Goal: Communication & Community: Ask a question

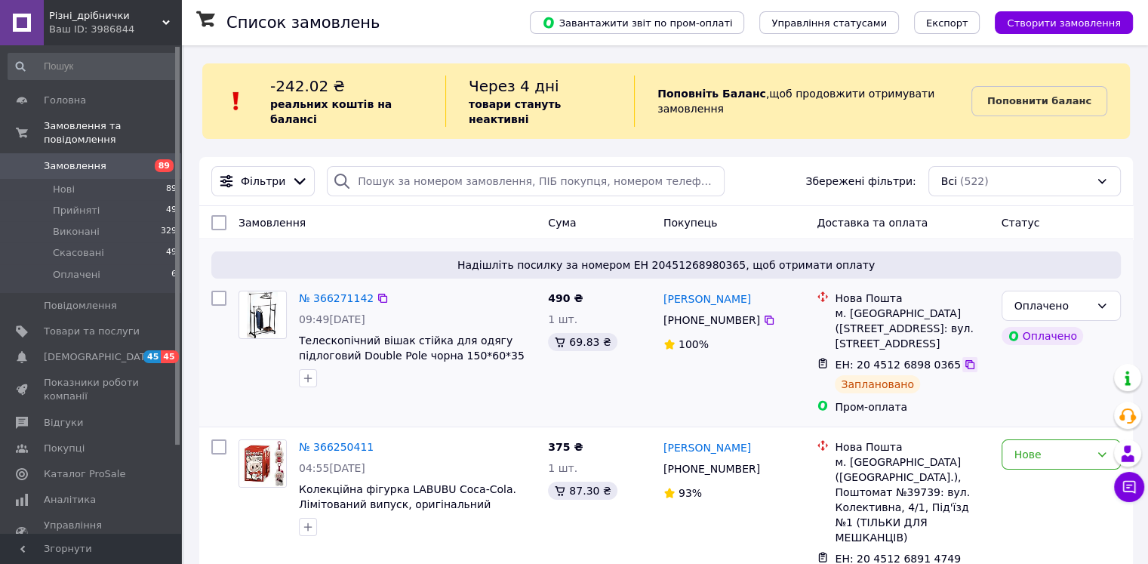
click at [964, 358] on icon at bounding box center [970, 364] width 12 height 12
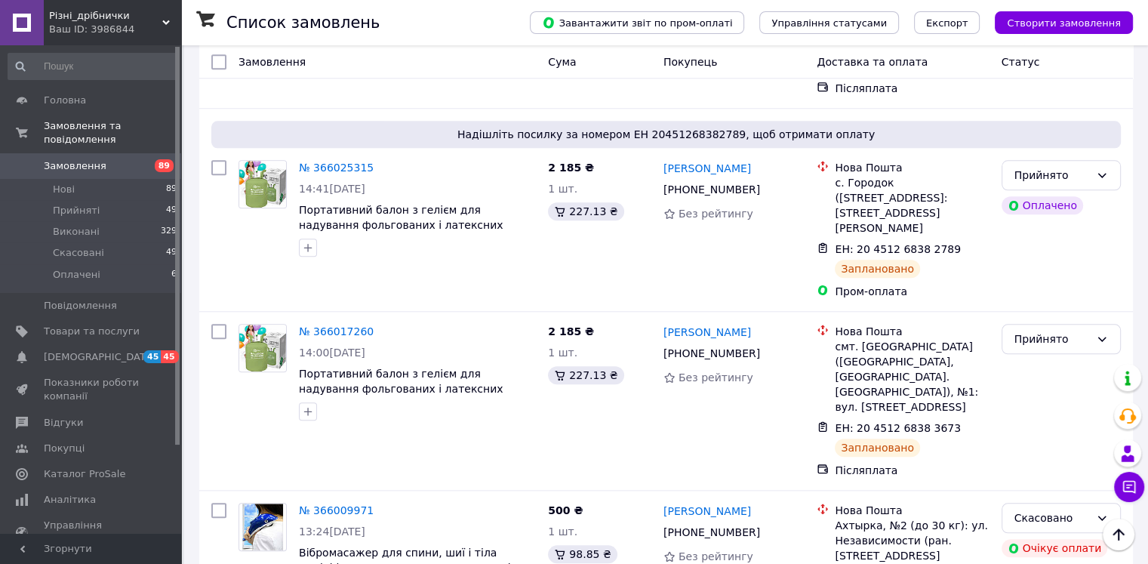
scroll to position [1616, 0]
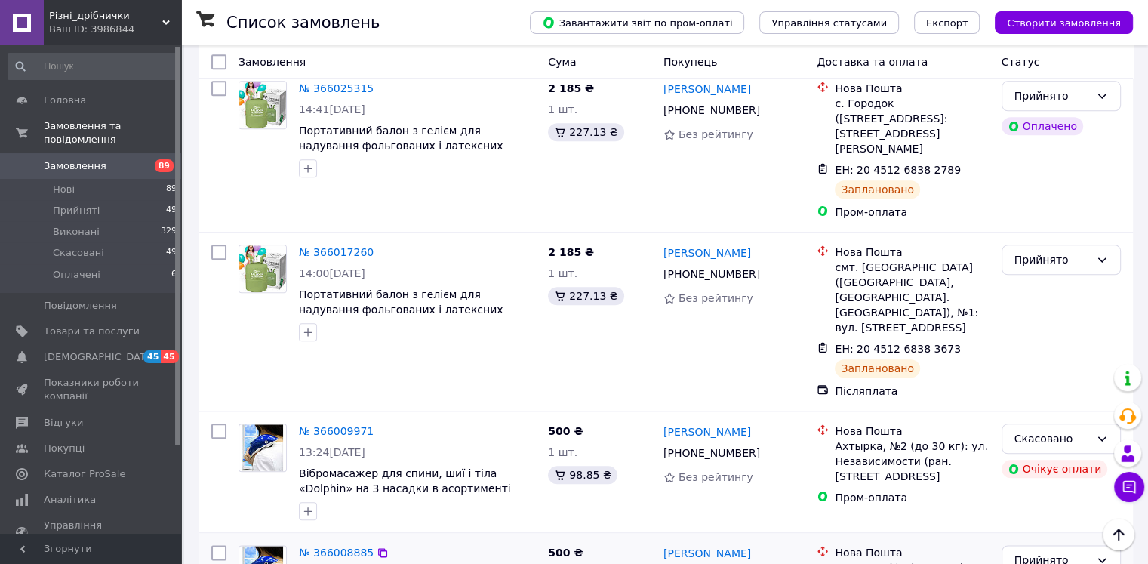
click at [52, 467] on span "Каталог ProSale" at bounding box center [84, 474] width 81 height 14
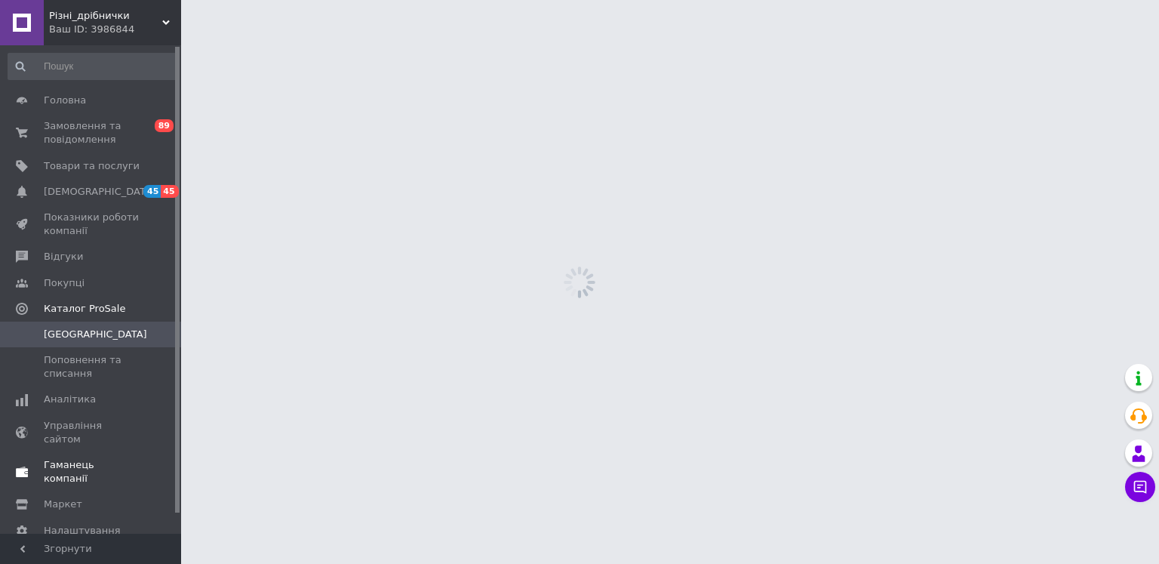
click at [52, 460] on link "Гаманець компанії" at bounding box center [93, 471] width 186 height 39
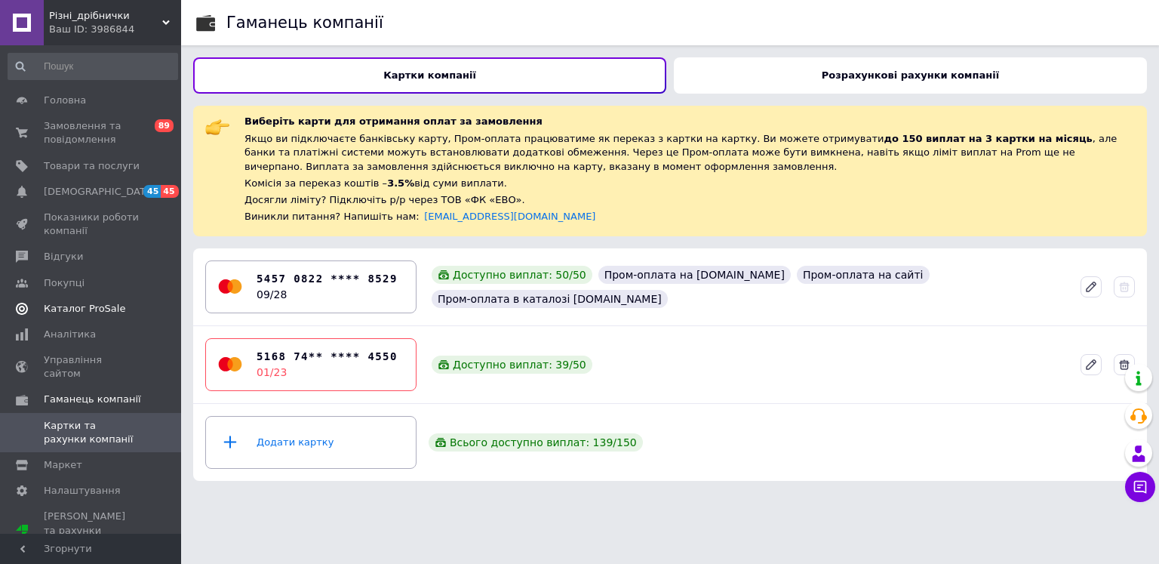
click at [47, 306] on span "Каталог ProSale" at bounding box center [84, 309] width 81 height 14
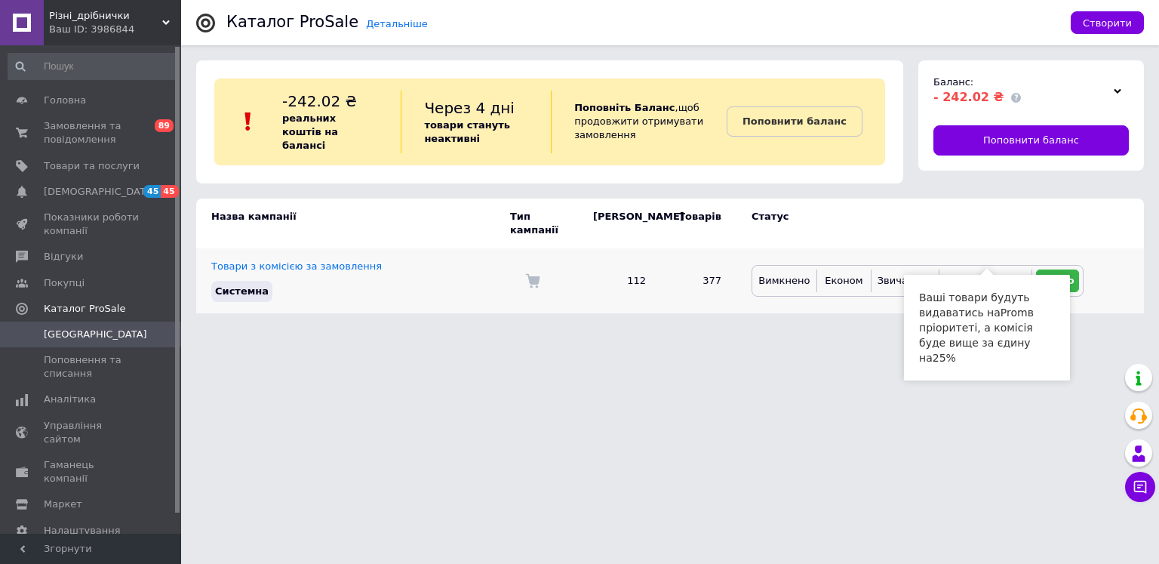
click at [981, 275] on span "Більше продажів" at bounding box center [985, 280] width 88 height 11
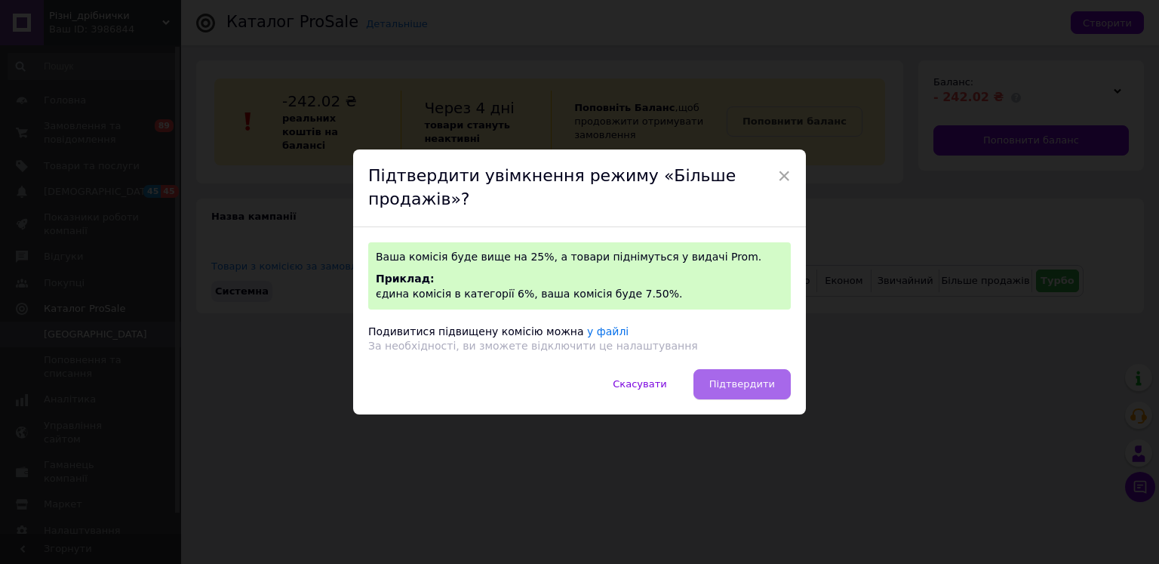
click at [739, 380] on span "Підтвердити" at bounding box center [742, 383] width 66 height 11
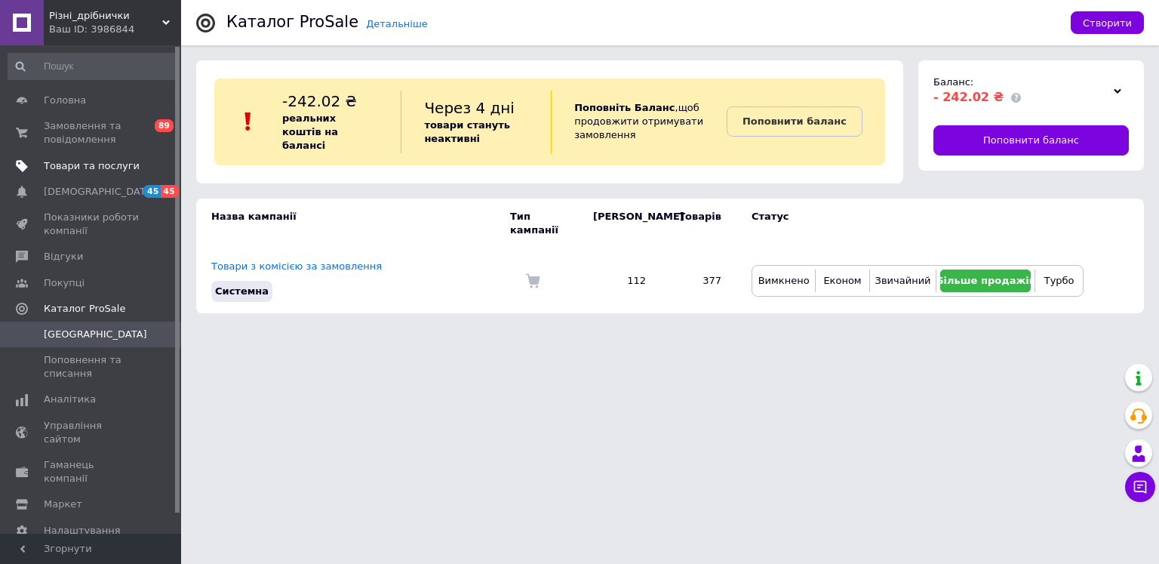
click at [81, 167] on span "Товари та послуги" at bounding box center [92, 166] width 96 height 14
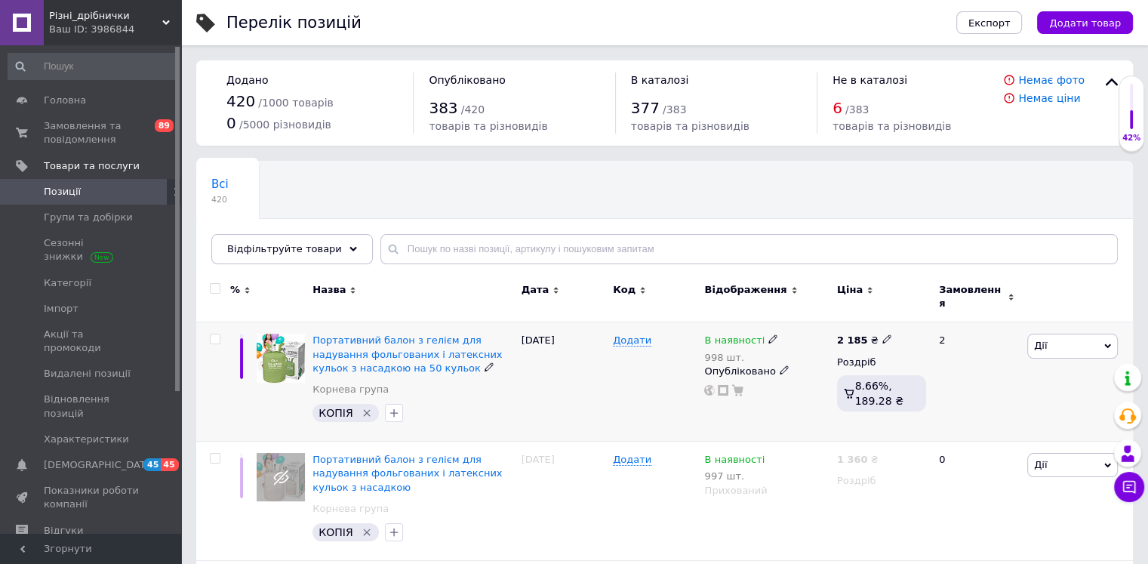
click at [214, 334] on input "checkbox" at bounding box center [215, 339] width 10 height 10
checkbox input "true"
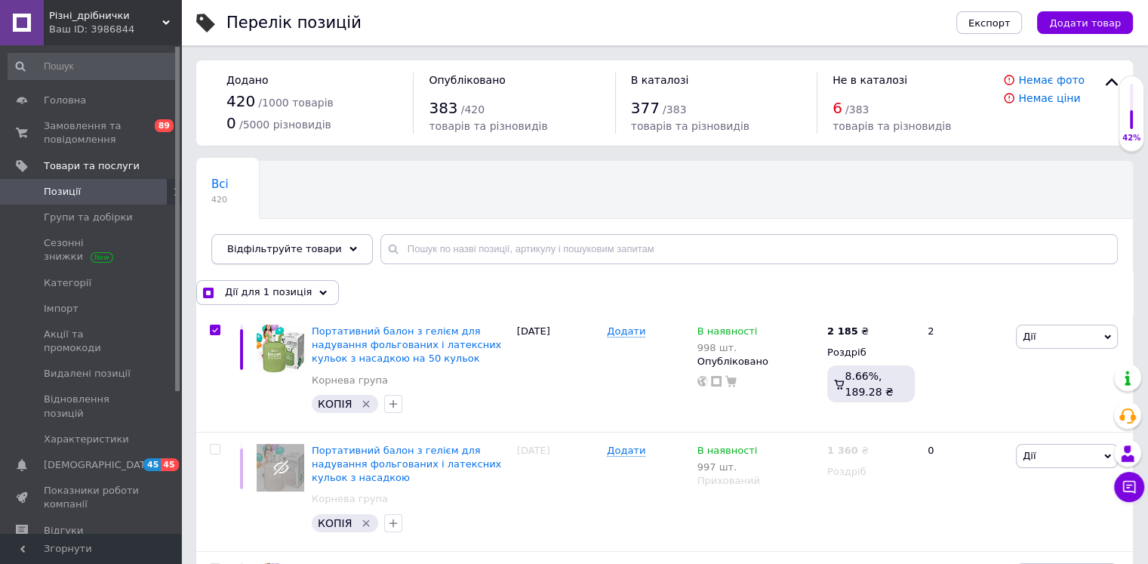
click at [278, 245] on span "Відфільтруйте товари" at bounding box center [284, 248] width 115 height 11
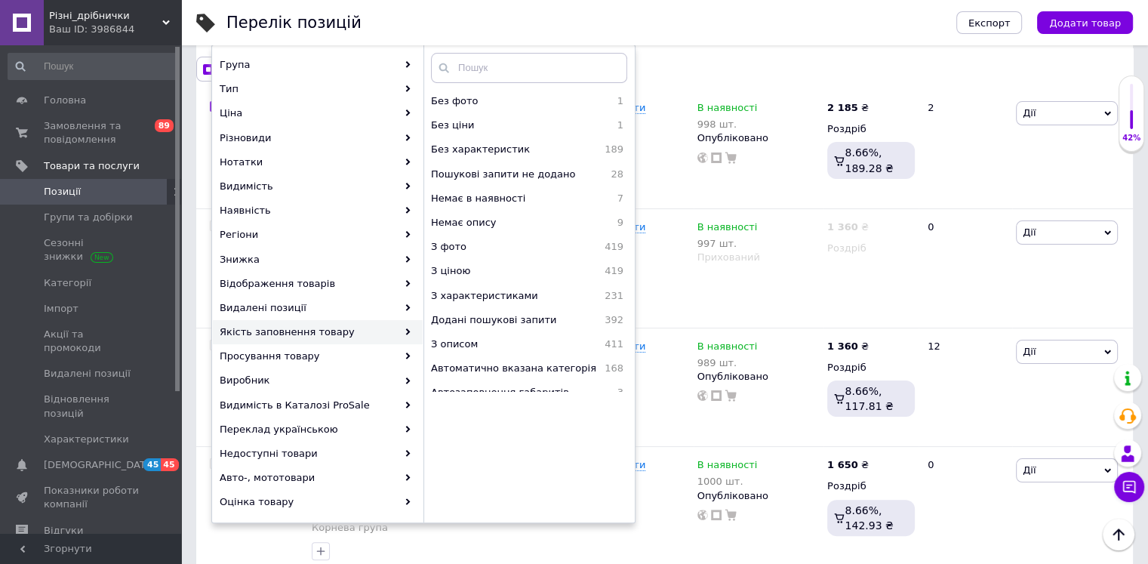
scroll to position [214, 0]
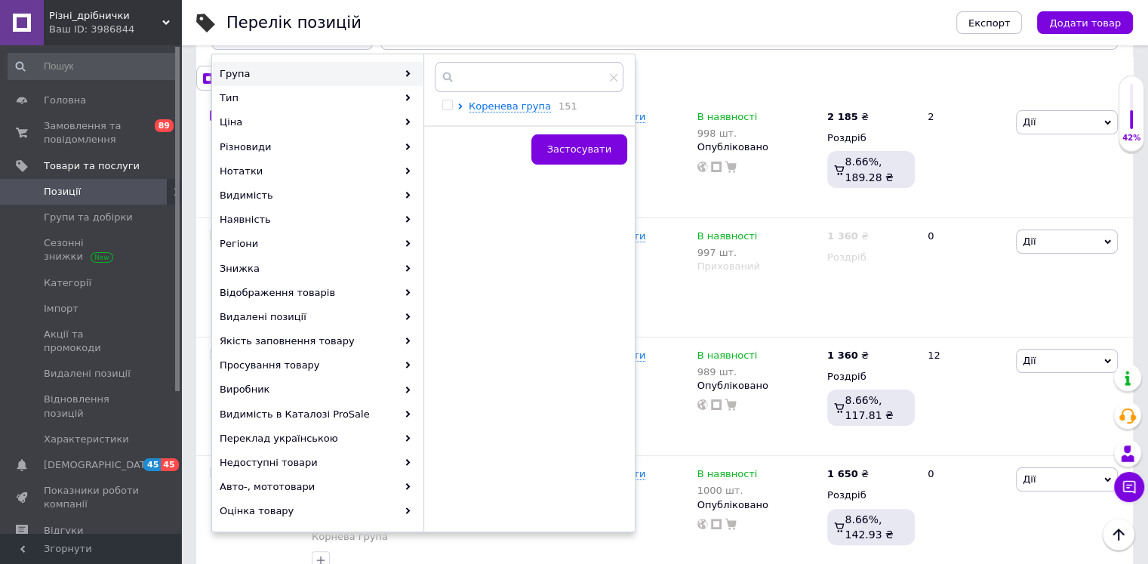
checkbox input "true"
click at [62, 484] on span "Показники роботи компанії" at bounding box center [92, 497] width 96 height 27
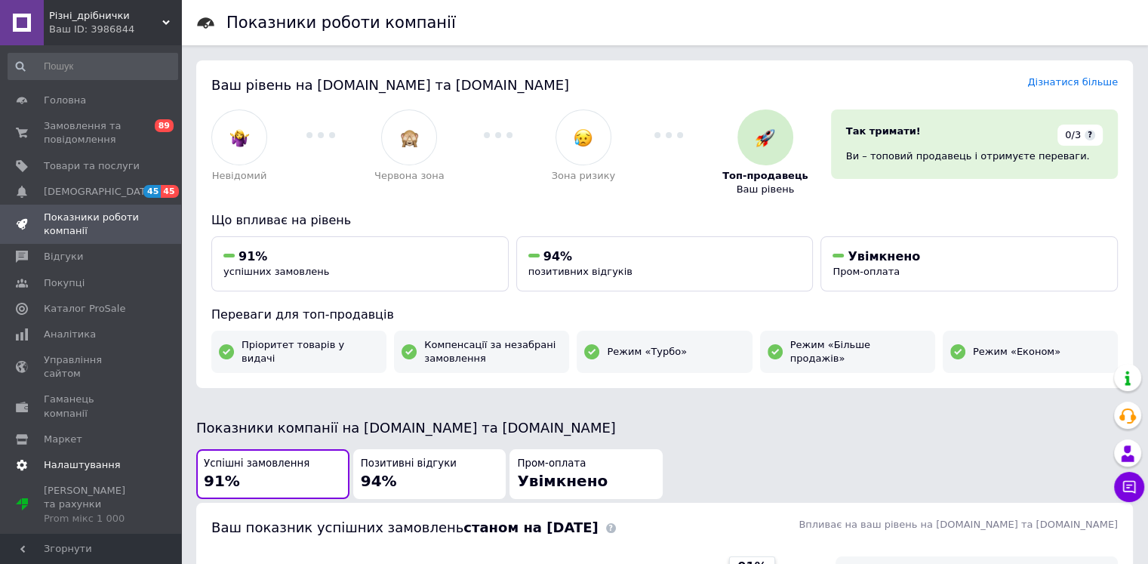
click at [57, 458] on span "Налаштування" at bounding box center [82, 465] width 77 height 14
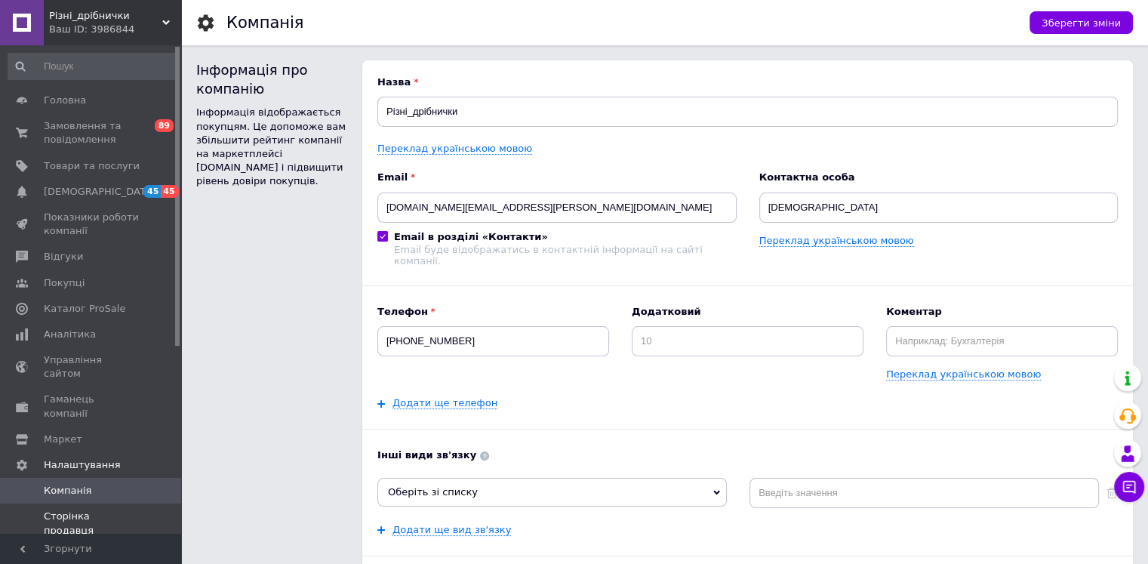
click at [61, 509] on span "Сторінка продавця" at bounding box center [92, 522] width 96 height 27
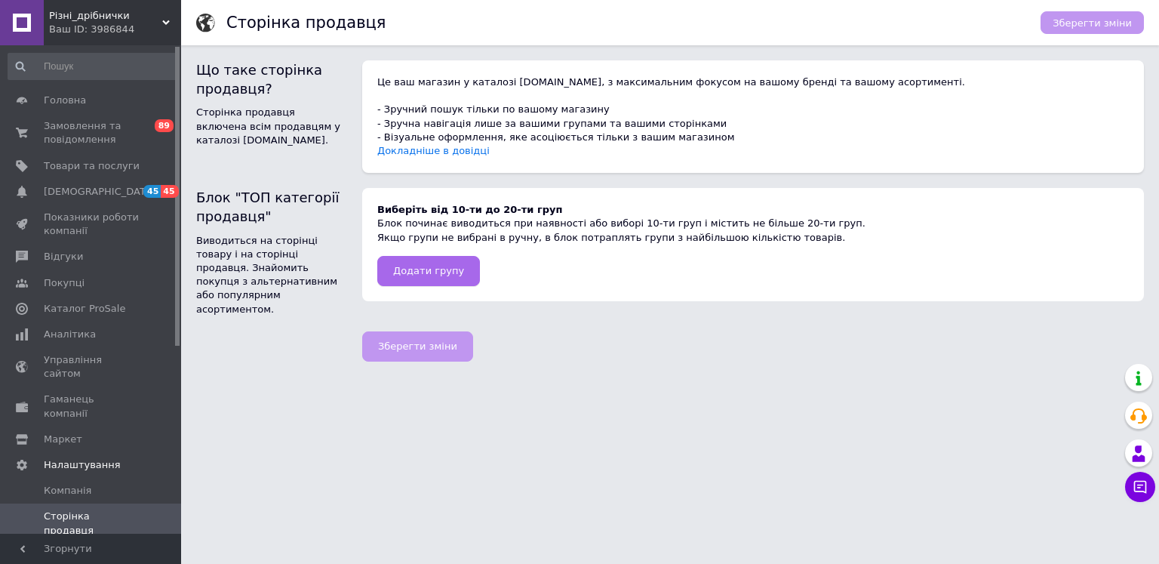
click at [432, 269] on span "Додати групу" at bounding box center [428, 270] width 71 height 11
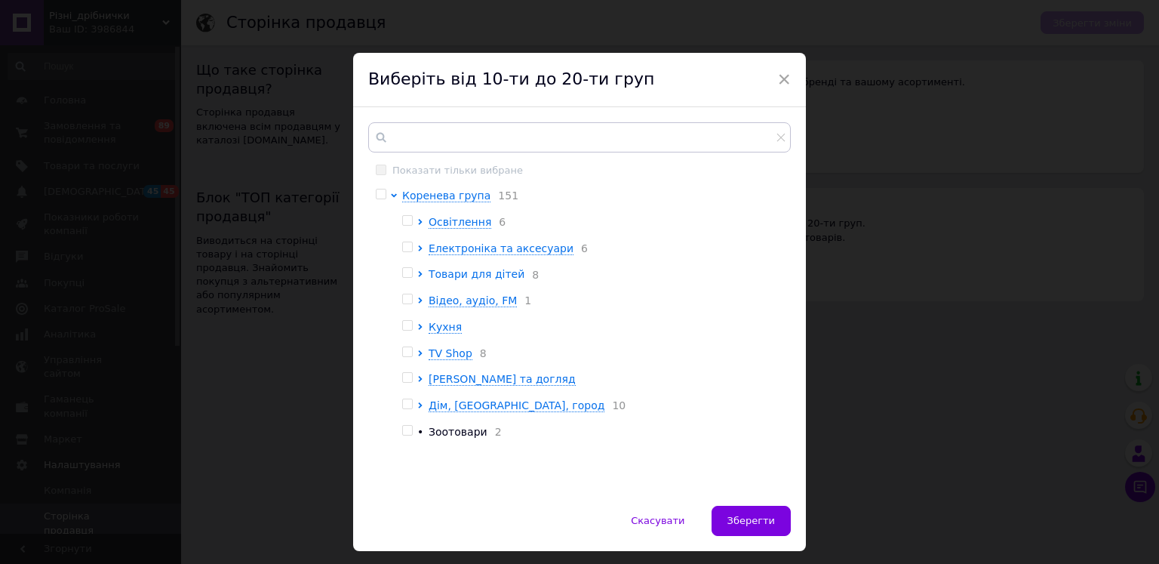
click at [432, 280] on span "Товари для дітей" at bounding box center [477, 274] width 96 height 12
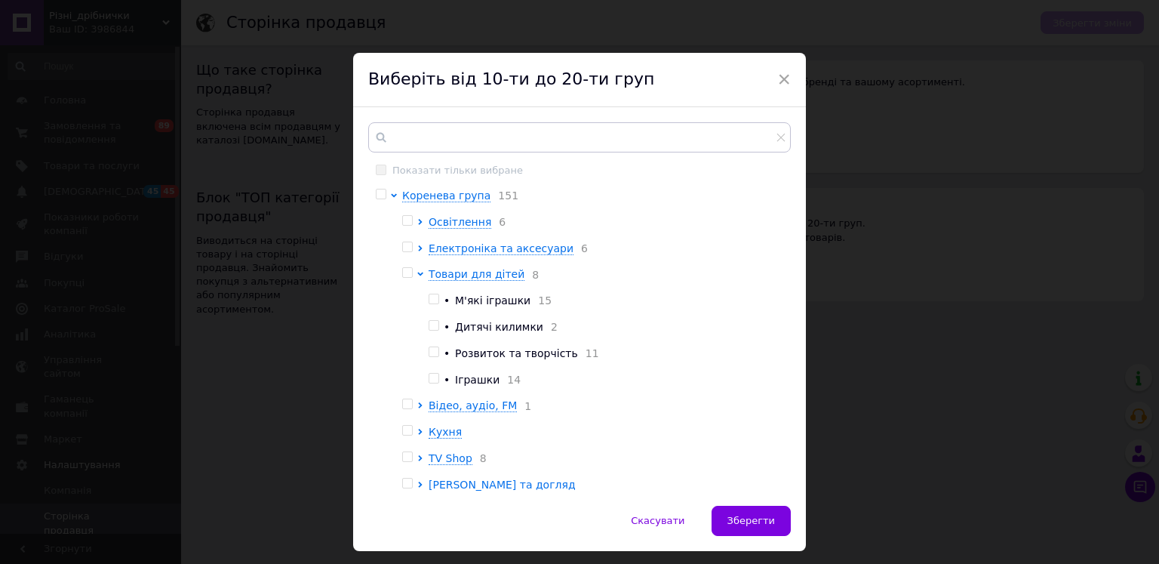
click at [404, 278] on input "checkbox" at bounding box center [407, 273] width 10 height 10
checkbox input "true"
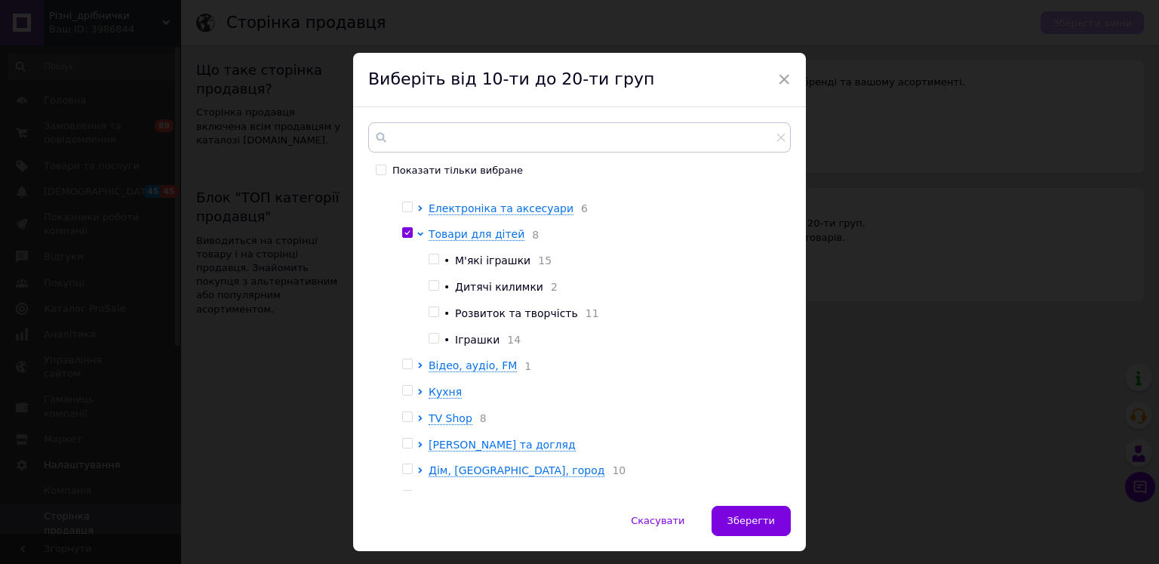
scroll to position [69, 0]
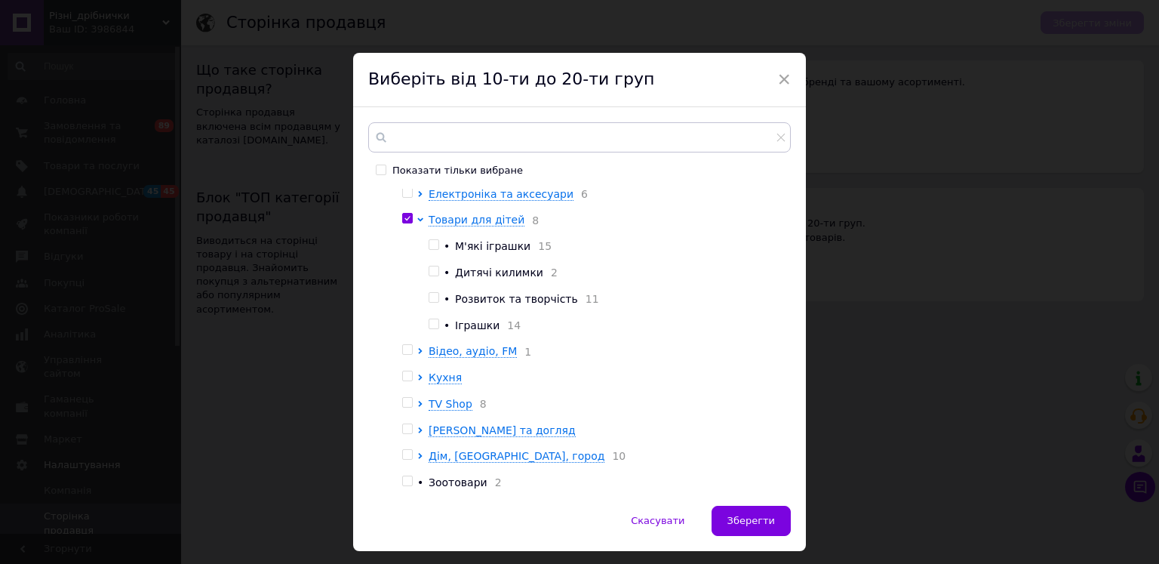
click at [791, 464] on div "Показати тільки вибране Коренева група 151 Освітлення 6 Електроніка та аксесуар…" at bounding box center [579, 306] width 453 height 398
click at [430, 240] on input "checkbox" at bounding box center [434, 245] width 10 height 10
checkbox input "true"
click at [434, 266] on input "checkbox" at bounding box center [434, 271] width 10 height 10
checkbox input "true"
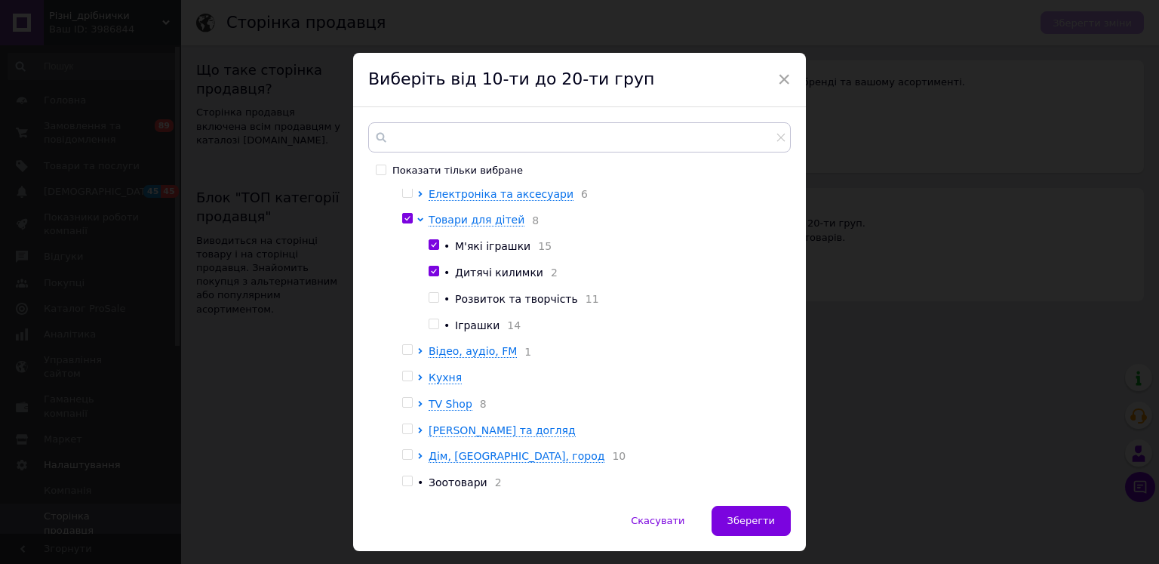
click at [435, 293] on input "checkbox" at bounding box center [434, 298] width 10 height 10
checkbox input "true"
click at [439, 318] on div at bounding box center [436, 325] width 15 height 15
click at [432, 319] on input "checkbox" at bounding box center [434, 324] width 10 height 10
checkbox input "true"
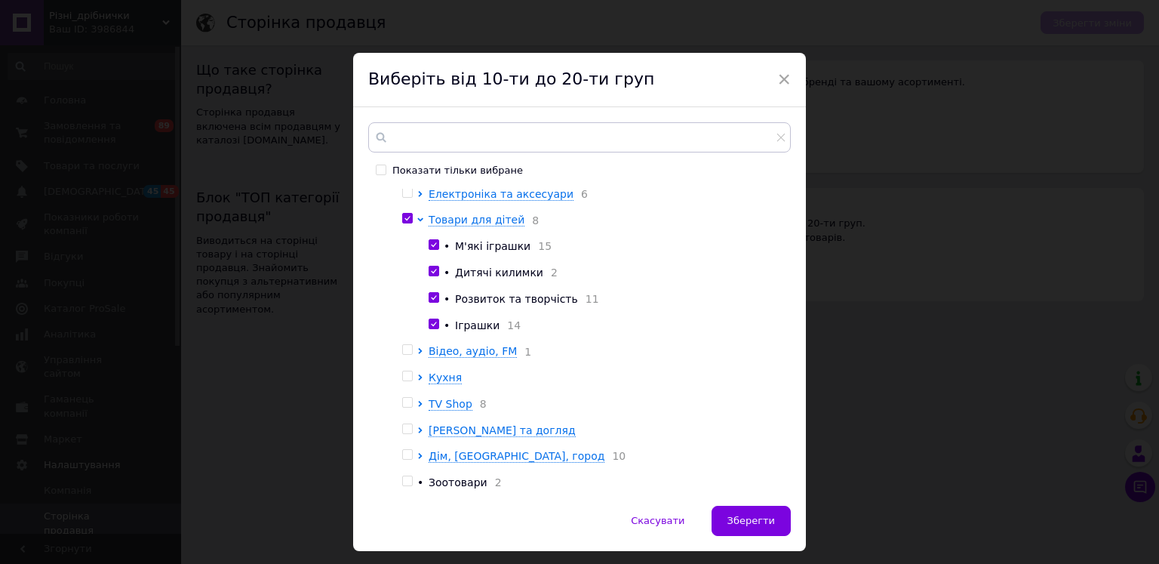
click at [407, 398] on input "checkbox" at bounding box center [407, 403] width 10 height 10
checkbox input "true"
click at [407, 457] on div at bounding box center [409, 456] width 15 height 15
click at [404, 452] on input "checkbox" at bounding box center [407, 455] width 10 height 10
checkbox input "true"
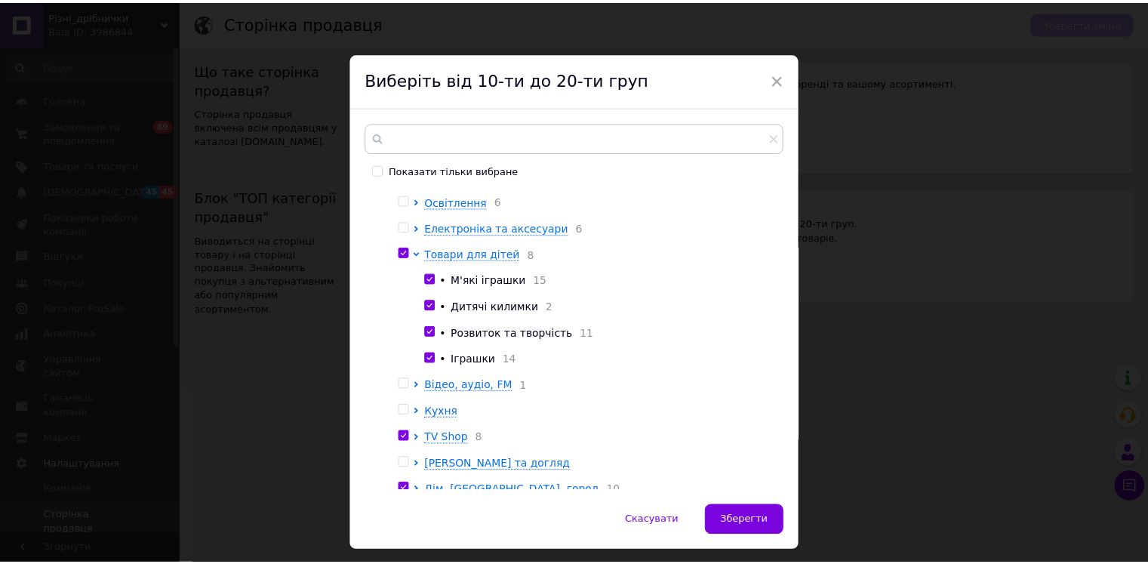
scroll to position [0, 0]
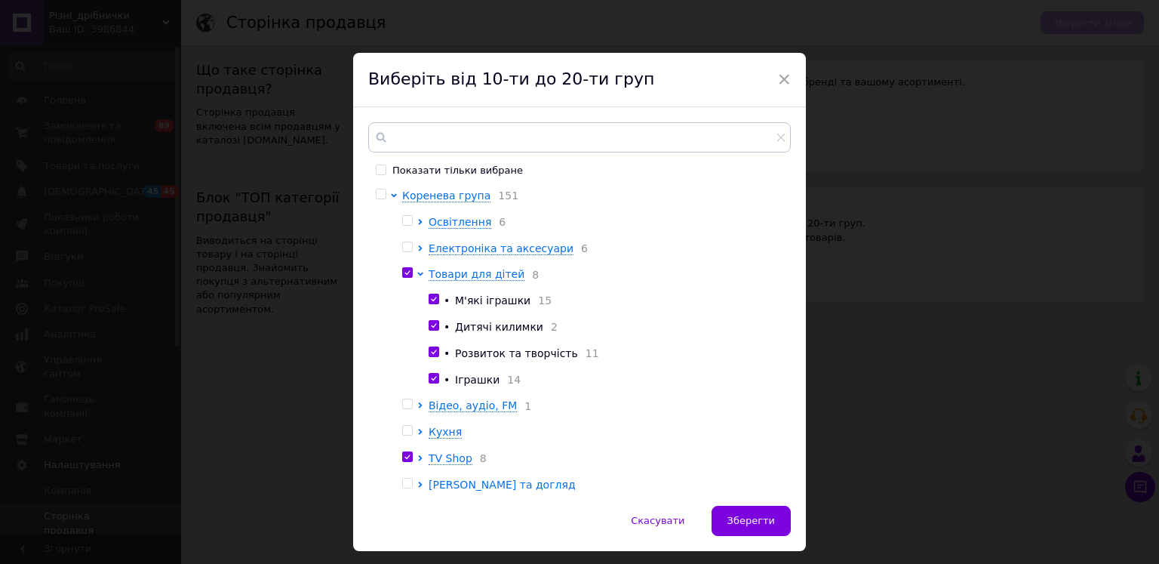
click at [791, 262] on div "Показати тільки вибране Коренева група 151 Освітлення 6 Електроніка та аксесуар…" at bounding box center [579, 306] width 453 height 398
click at [403, 216] on input "checkbox" at bounding box center [407, 221] width 10 height 10
checkbox input "true"
click at [378, 193] on input "checkbox" at bounding box center [381, 194] width 10 height 10
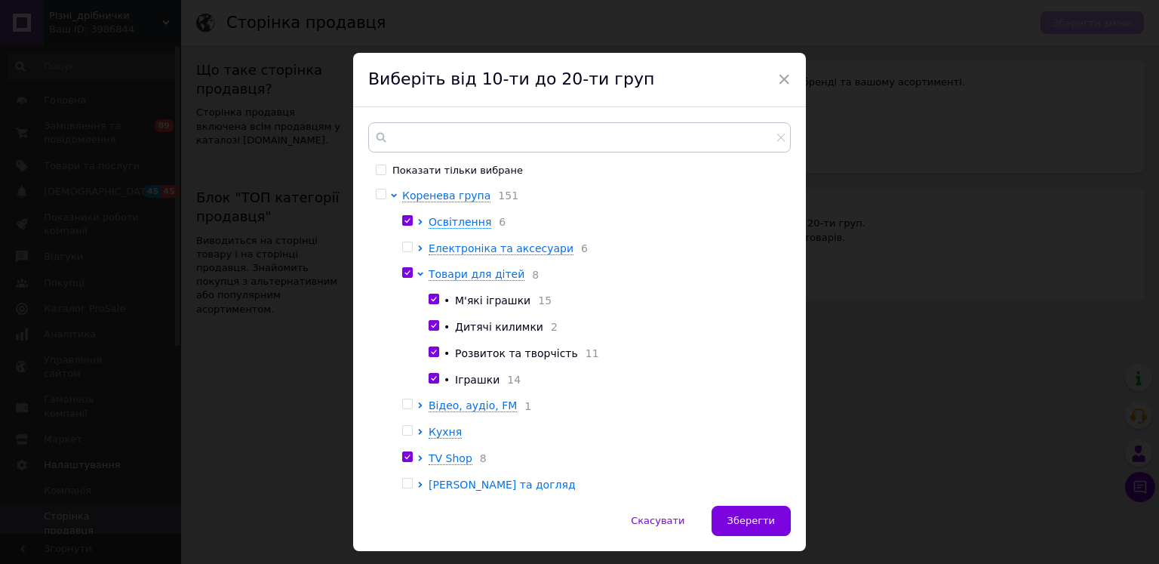
checkbox input "true"
click at [404, 248] on input "checkbox" at bounding box center [407, 247] width 10 height 10
checkbox input "true"
click at [748, 518] on span "Зберегти" at bounding box center [751, 520] width 48 height 11
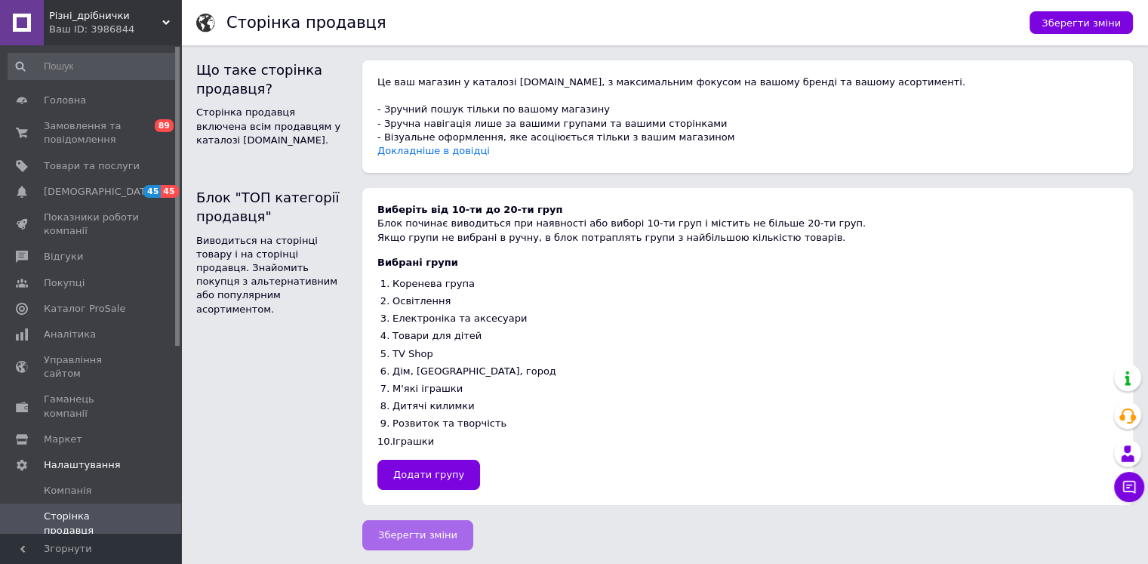
click at [417, 538] on span "Зберегти зміни" at bounding box center [417, 534] width 79 height 11
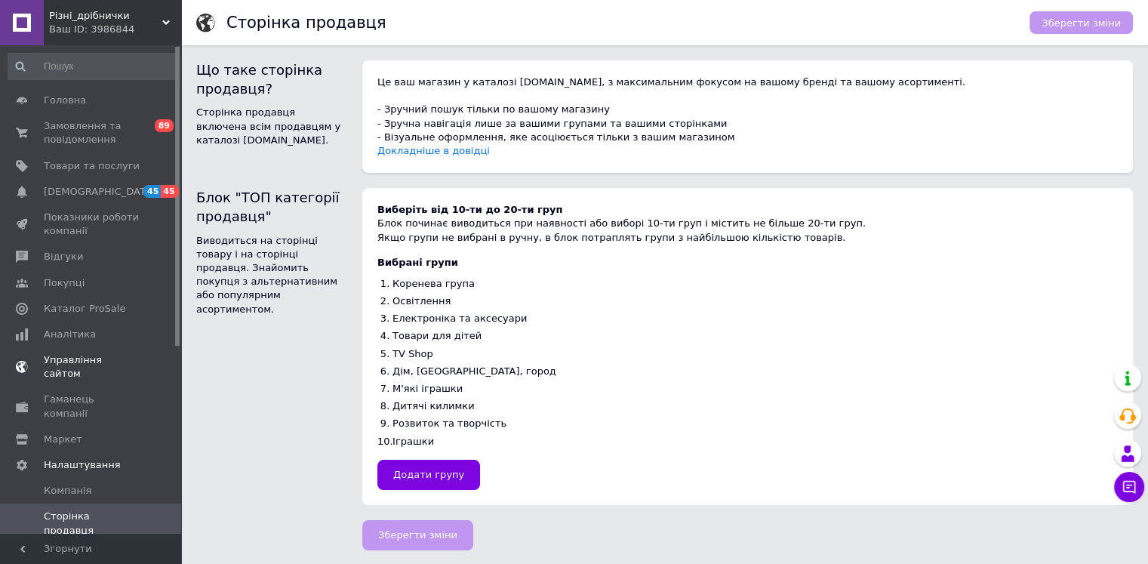
click at [97, 362] on span "Управління сайтом" at bounding box center [92, 366] width 96 height 27
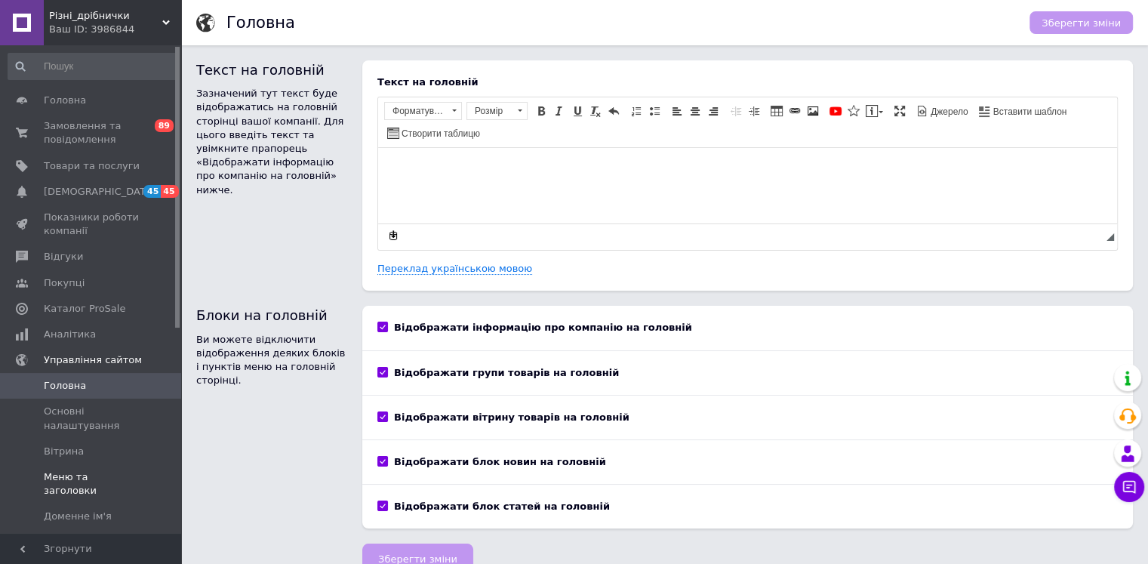
click at [84, 478] on span "Меню та заголовки" at bounding box center [92, 483] width 96 height 27
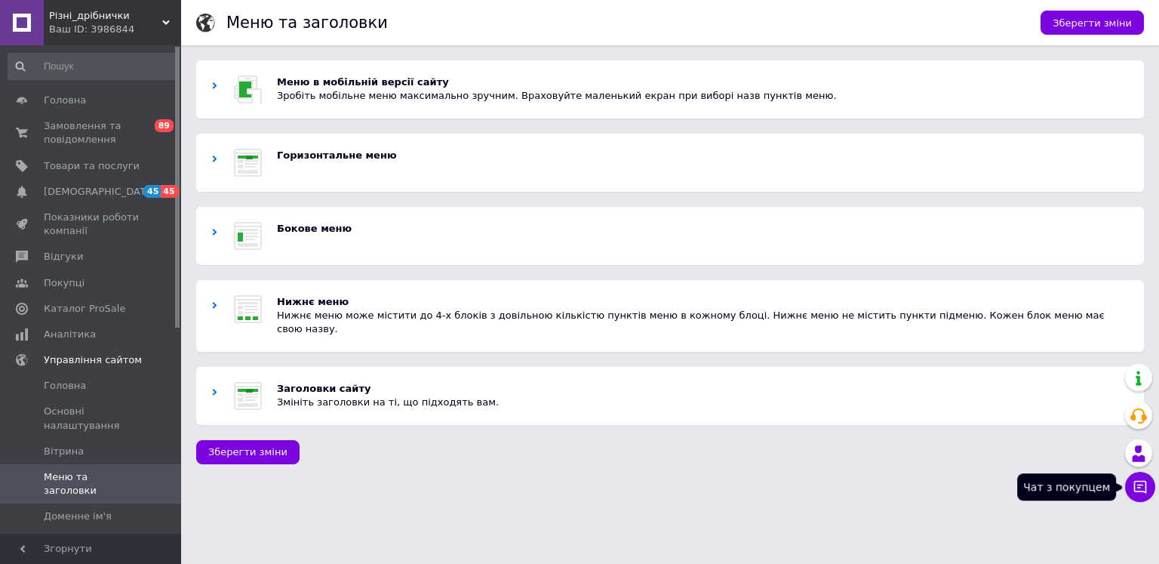
click at [1139, 487] on icon at bounding box center [1140, 486] width 15 height 15
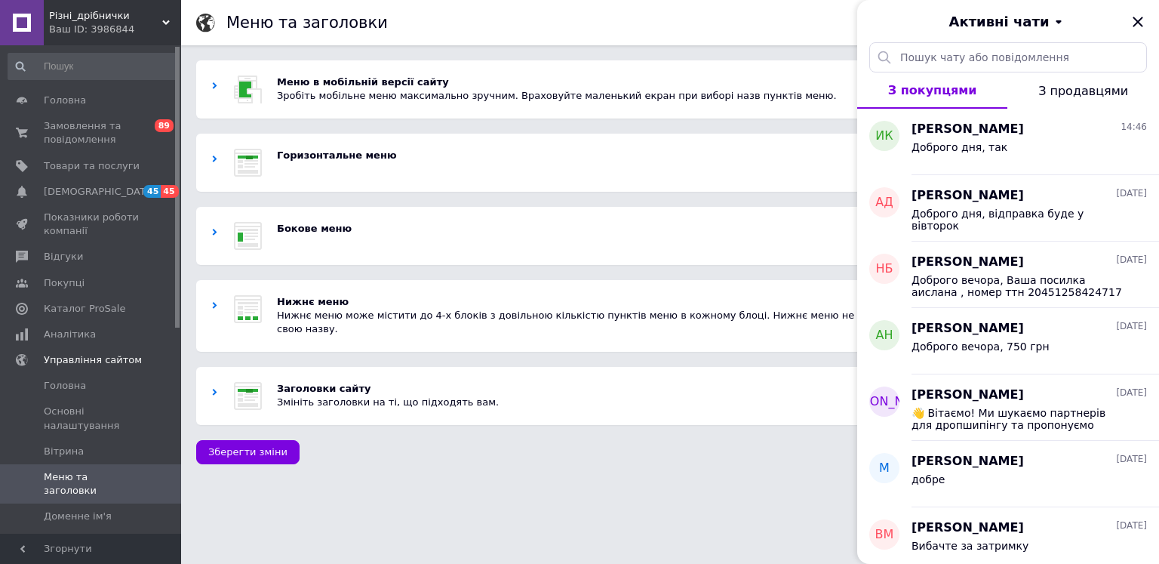
click at [573, 479] on html "Різні_дрібнички Ваш ID: 3986844 Сайт Різні_дрібнички Кабінет покупця Перевірити…" at bounding box center [579, 239] width 1159 height 479
click at [1136, 21] on icon "Закрити" at bounding box center [1138, 22] width 18 height 18
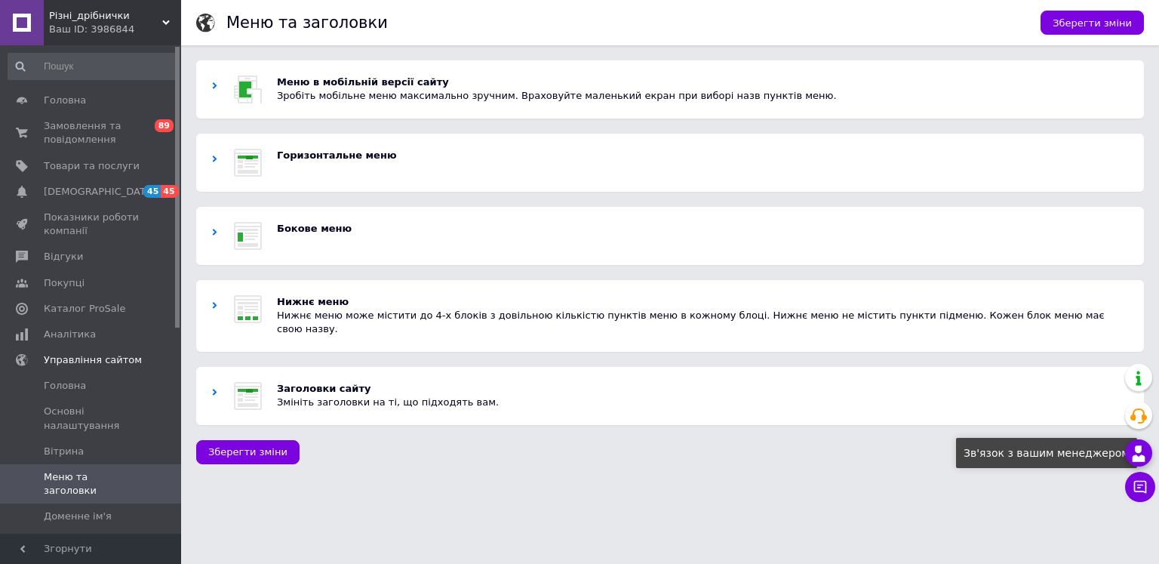
click at [1139, 444] on div at bounding box center [1138, 452] width 27 height 27
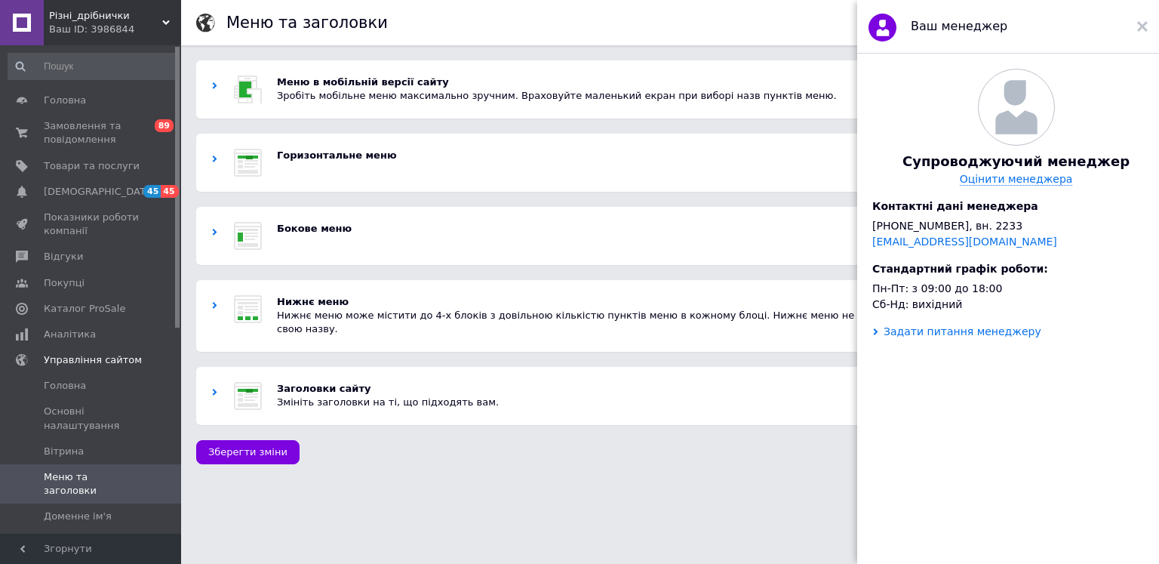
click at [991, 337] on div "Задати питання менеджеру" at bounding box center [963, 331] width 158 height 12
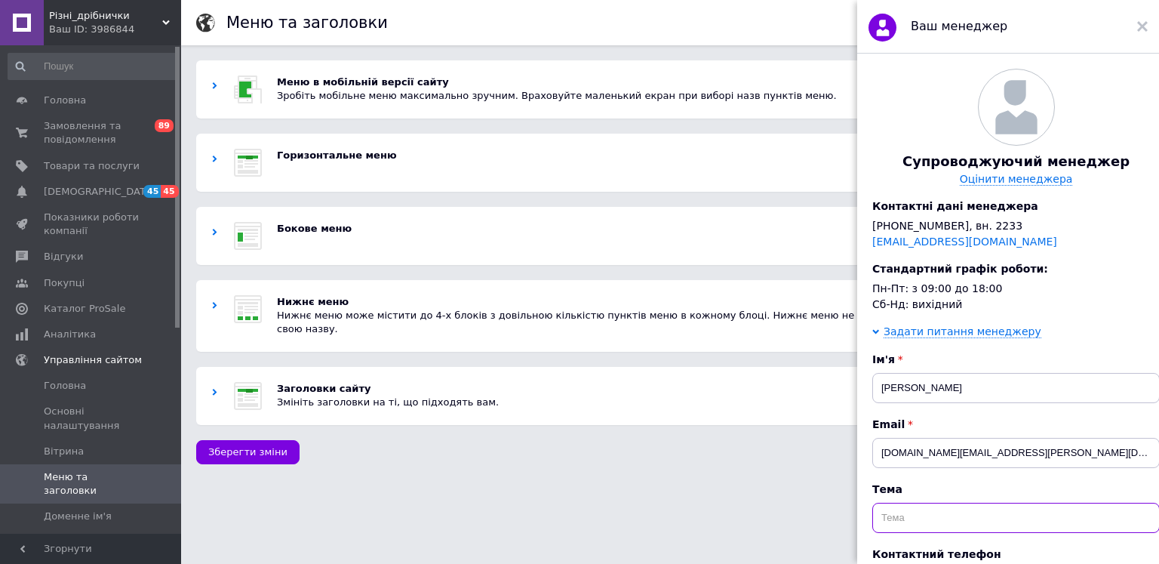
click at [931, 533] on input "text" at bounding box center [1015, 518] width 287 height 30
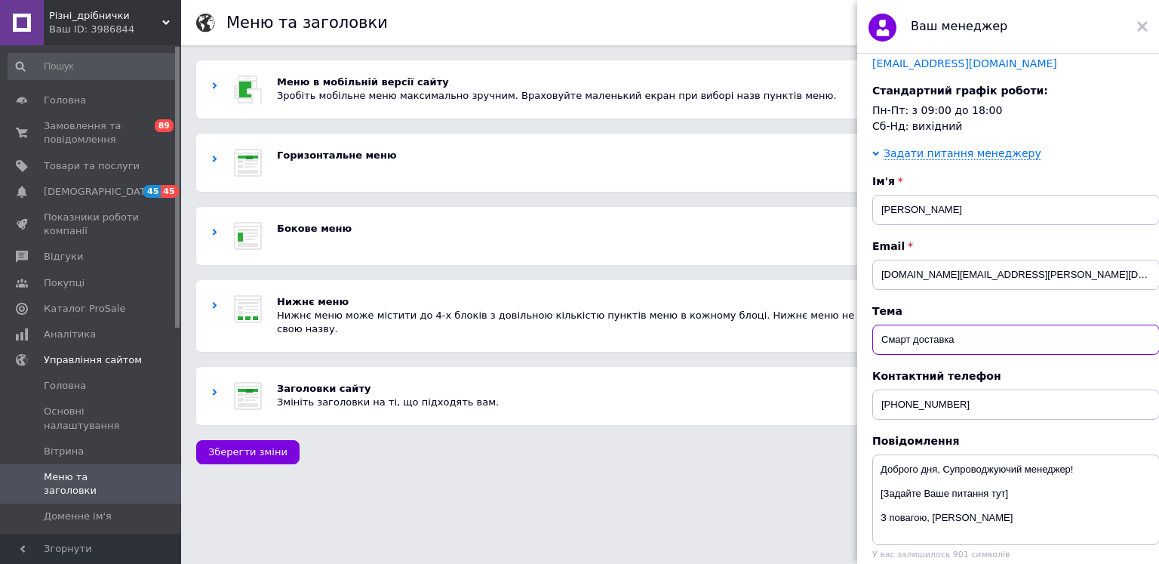
scroll to position [185, 0]
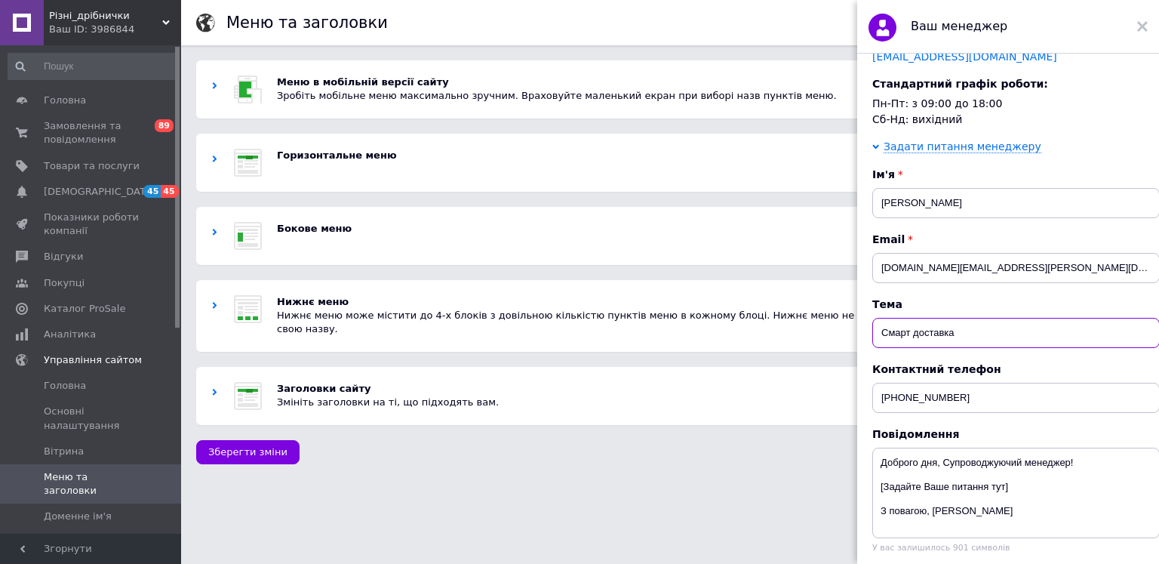
type input "Смарт доставка"
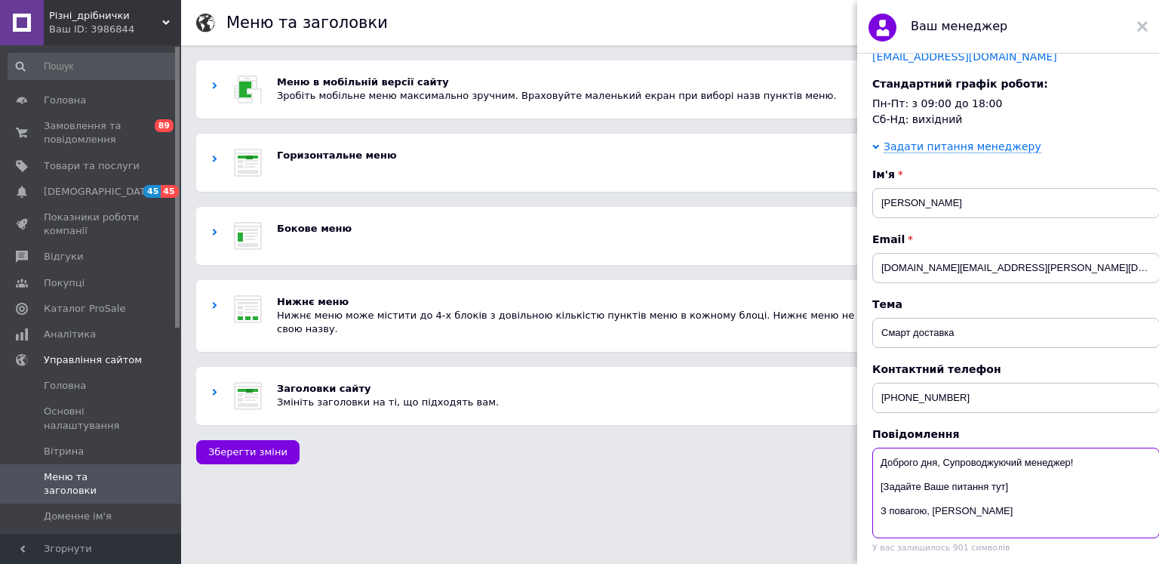
click at [988, 514] on textarea "Доброго дня, Супроводжуючий менеджер! [Задайте Ваше питання тут] З повагою, [PE…" at bounding box center [1015, 492] width 287 height 91
click at [1007, 512] on textarea "Доброго дня, Супроводжуючий менеджер! [Задайте Ваше питання тут] З повагою, [PE…" at bounding box center [1015, 492] width 287 height 91
click at [1017, 513] on textarea "Доброго дня, Супроводжуючий менеджер! [Задайте Ваше питання тут] З повагою, [PE…" at bounding box center [1015, 492] width 287 height 91
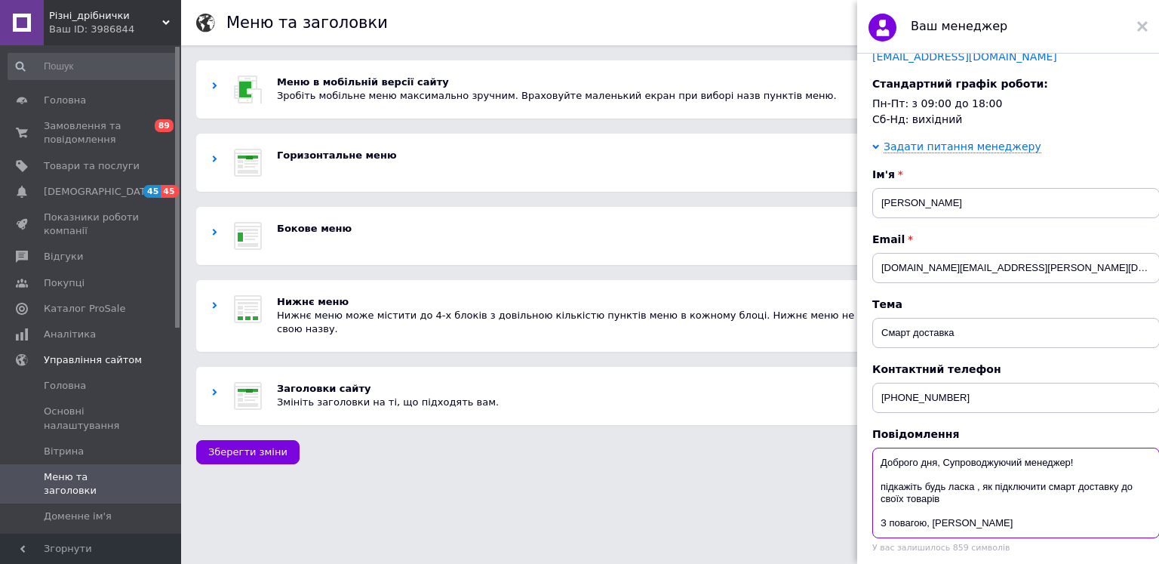
type textarea "Доброго дня, Супроводжуючий менеджер! підкажіть будь ласка , як підключити смар…"
click at [866, 550] on div "Супроводжуючий менеджер Оцінити менеджера Контактні дані менеджера [PHONE_NUMBE…" at bounding box center [1016, 311] width 318 height 515
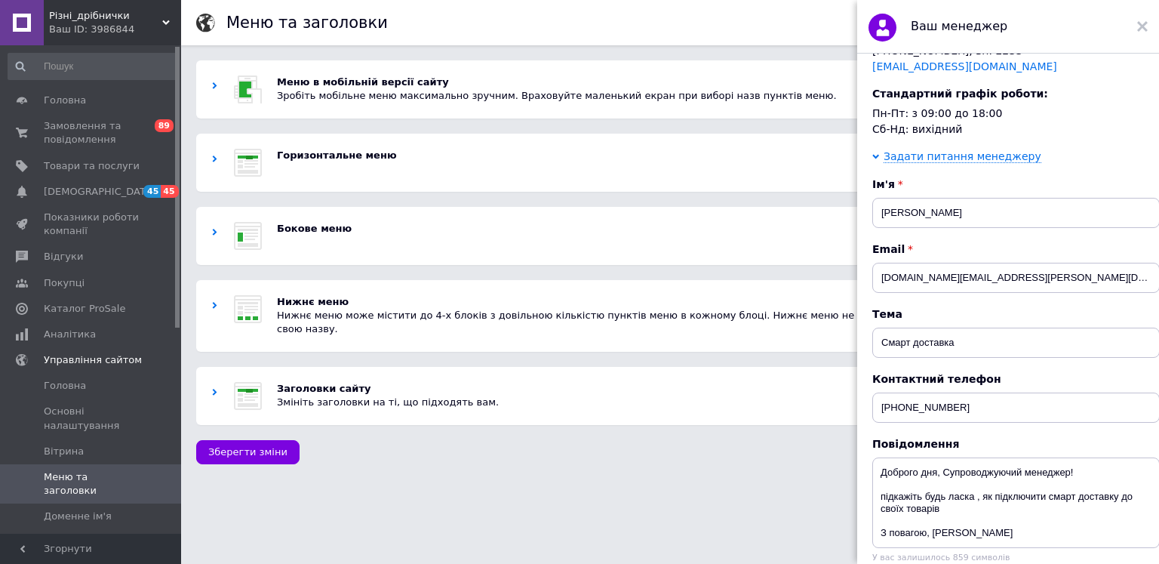
scroll to position [173, 0]
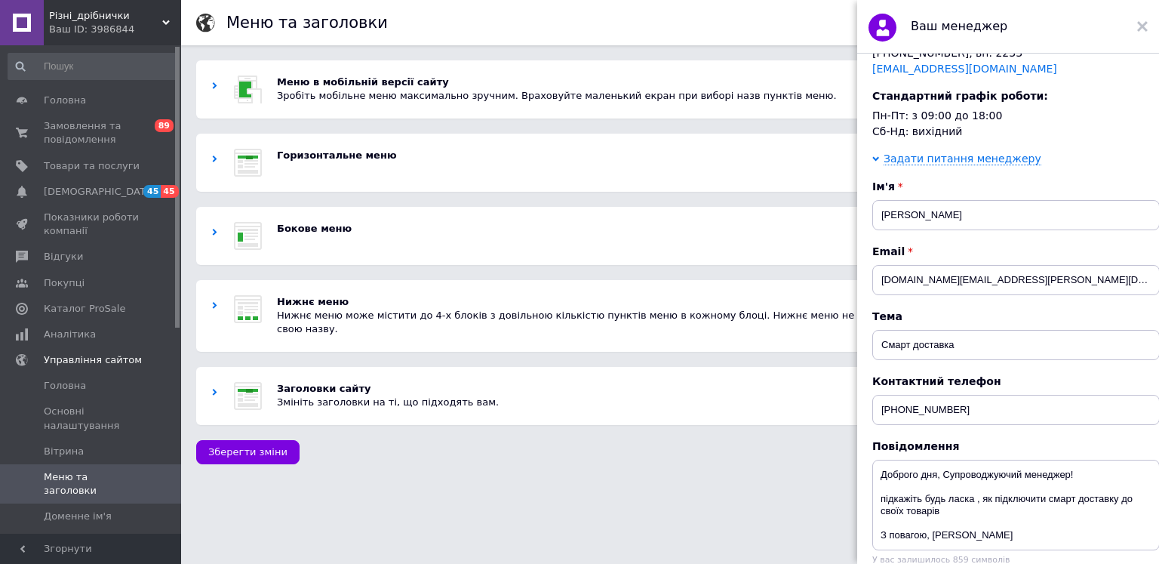
drag, startPoint x: 880, startPoint y: 547, endPoint x: 862, endPoint y: 545, distance: 18.3
click at [862, 545] on div "Супроводжуючий менеджер Оцінити менеджера Контактні дані менеджера [PHONE_NUMBE…" at bounding box center [1016, 311] width 318 height 515
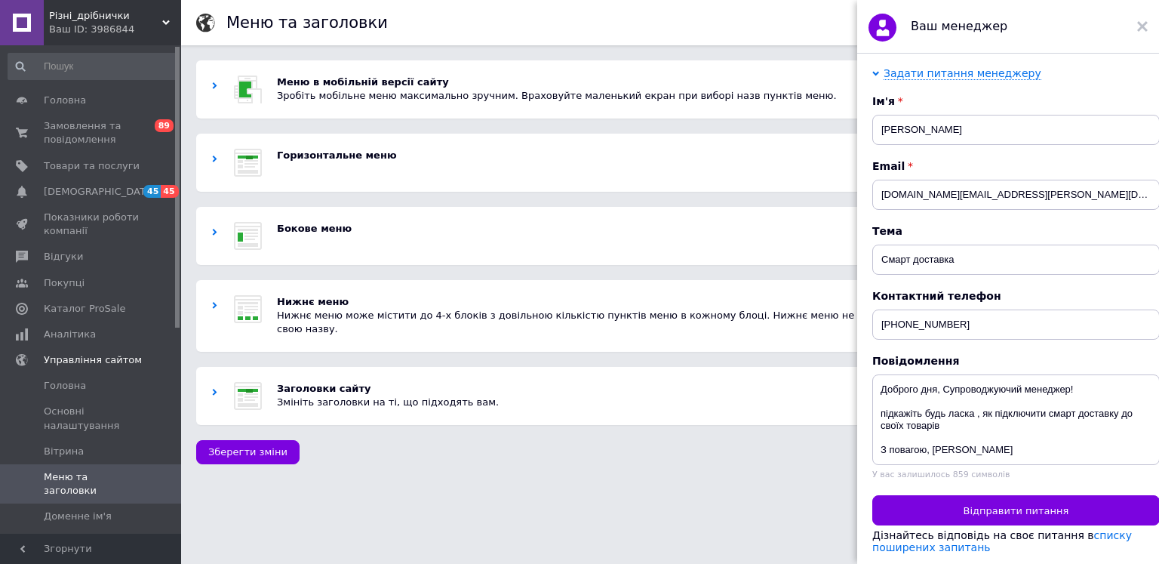
scroll to position [266, 0]
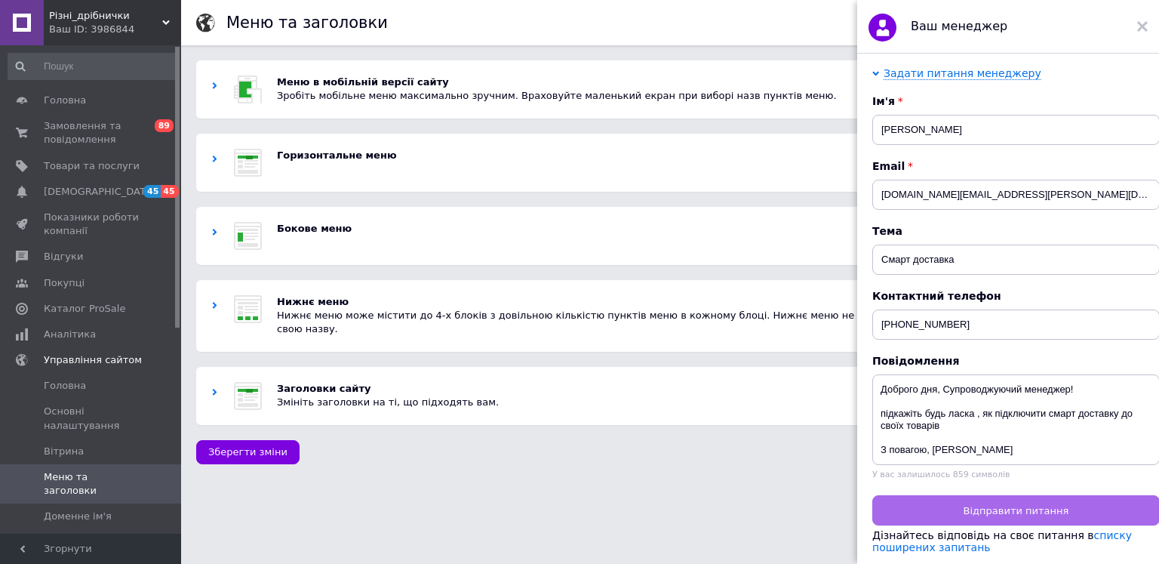
click at [1053, 516] on span "Відправити питання" at bounding box center [1017, 510] width 106 height 11
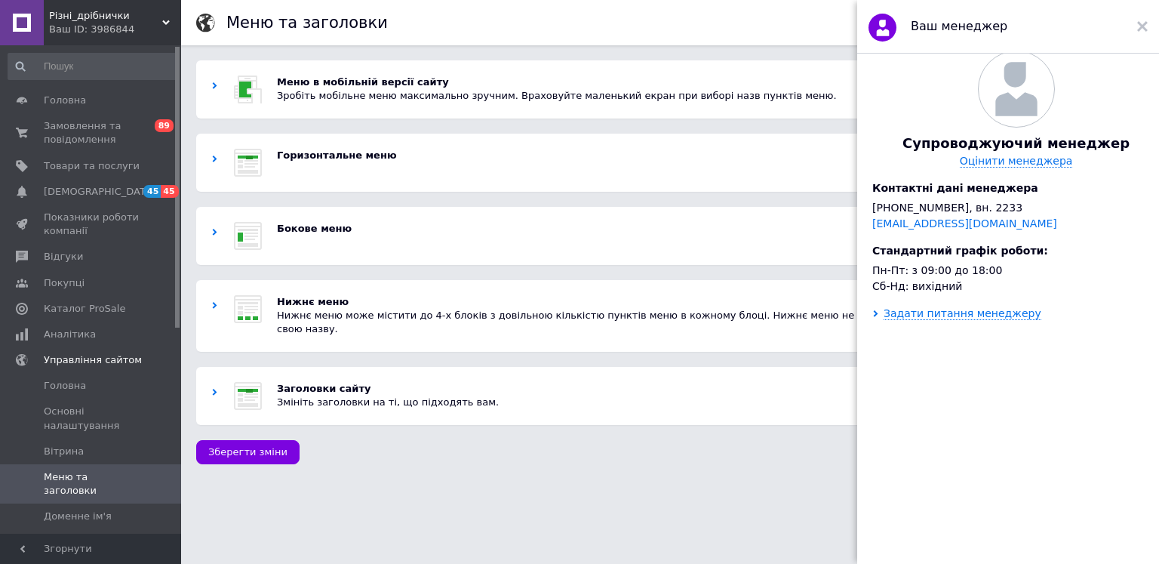
scroll to position [23, 0]
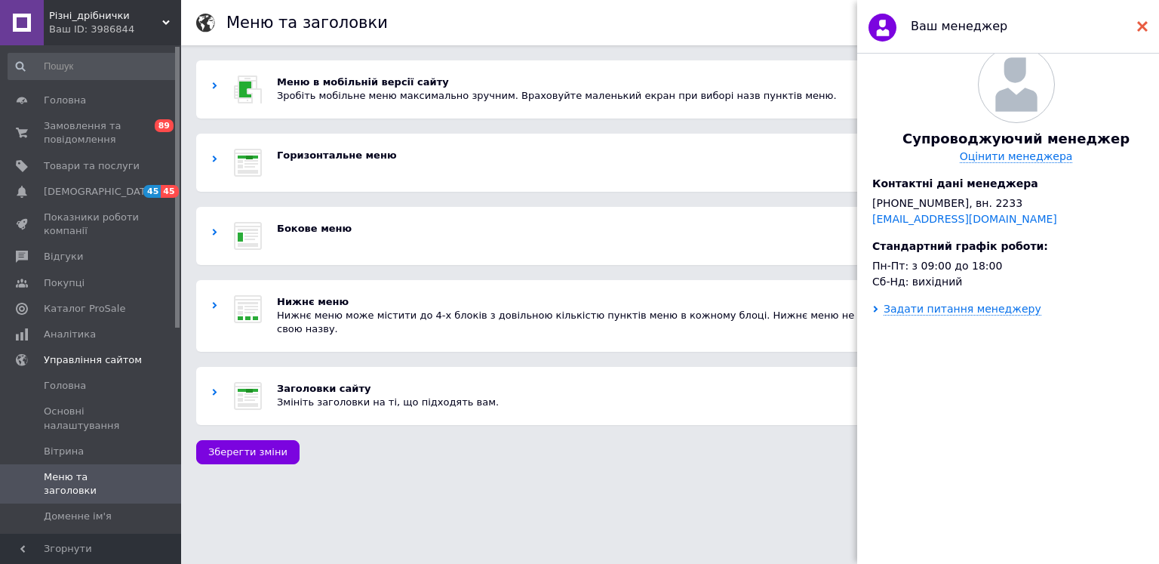
click at [1147, 28] on div "Ваш менеджер" at bounding box center [1008, 27] width 302 height 54
click at [1142, 28] on icon at bounding box center [1142, 26] width 11 height 11
